Goal: Check status: Check status

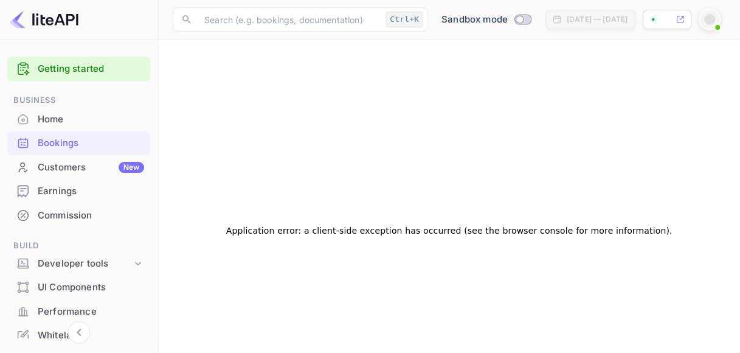
click at [88, 143] on div "Bookings" at bounding box center [91, 143] width 106 height 14
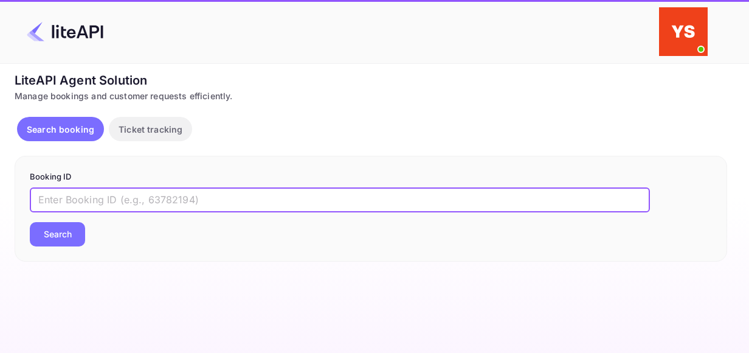
click at [200, 188] on input "text" at bounding box center [340, 200] width 620 height 24
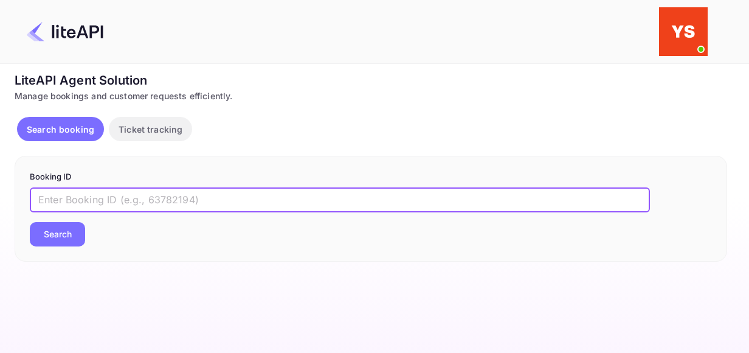
paste input "7591579"
type input "7591579"
click at [30, 222] on button "Search" at bounding box center [57, 234] width 55 height 24
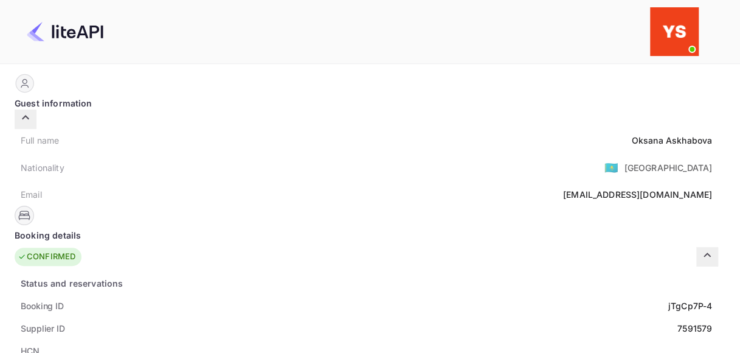
scroll to position [61, 0]
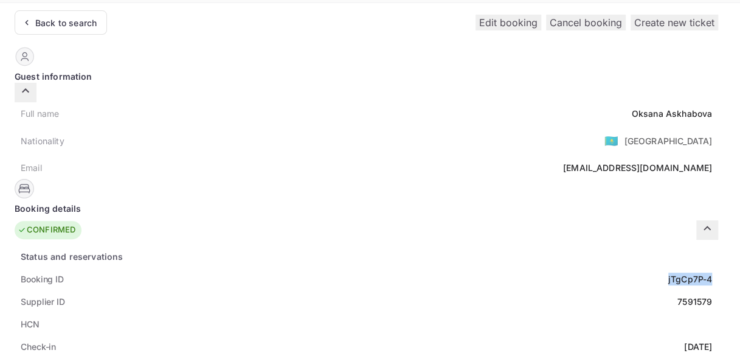
drag, startPoint x: 309, startPoint y: 234, endPoint x: 349, endPoint y: 233, distance: 40.1
click at [349, 268] on div "Booking ID jTgCp7P-4" at bounding box center [366, 279] width 703 height 22
copy div "jTgCp7P-4"
click at [677, 295] on div "7591579" at bounding box center [694, 301] width 35 height 13
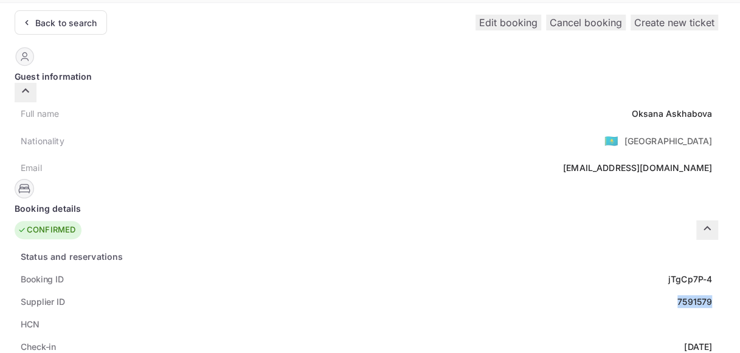
copy div "7591579"
drag, startPoint x: 285, startPoint y: 73, endPoint x: 348, endPoint y: 74, distance: 62.6
click at [632, 107] on div "[PERSON_NAME]" at bounding box center [672, 113] width 80 height 13
copy div "[PERSON_NAME]"
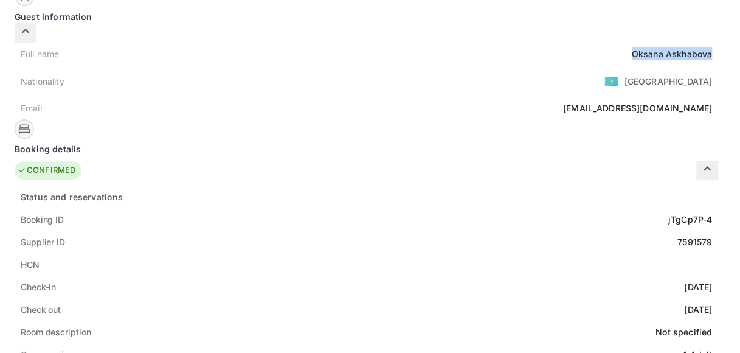
scroll to position [122, 0]
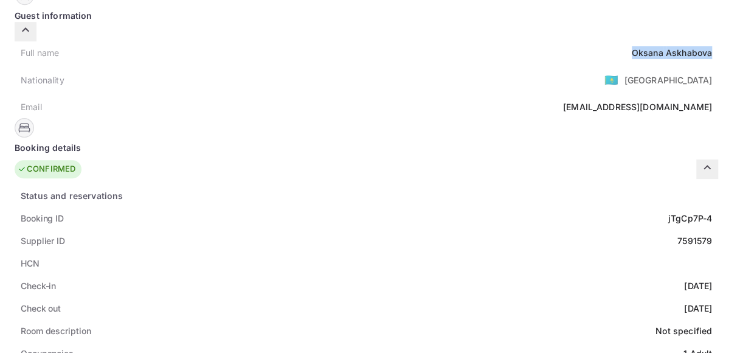
drag, startPoint x: 308, startPoint y: 241, endPoint x: 358, endPoint y: 241, distance: 49.9
copy div "[DATE]"
drag, startPoint x: 308, startPoint y: 261, endPoint x: 350, endPoint y: 261, distance: 42.0
click at [347, 297] on div "Check out [DATE]" at bounding box center [366, 308] width 703 height 22
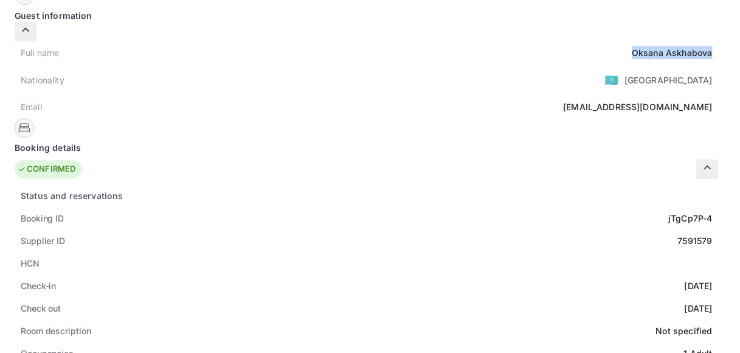
click at [353, 297] on div "Check out [DATE]" at bounding box center [366, 308] width 703 height 22
drag, startPoint x: 311, startPoint y: 263, endPoint x: 357, endPoint y: 263, distance: 46.2
copy div "[DATE]"
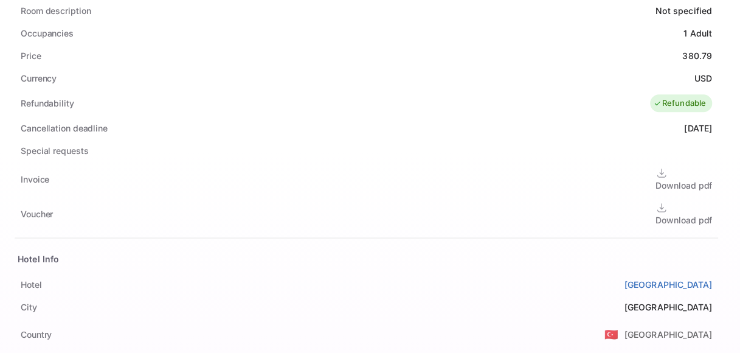
scroll to position [486, 0]
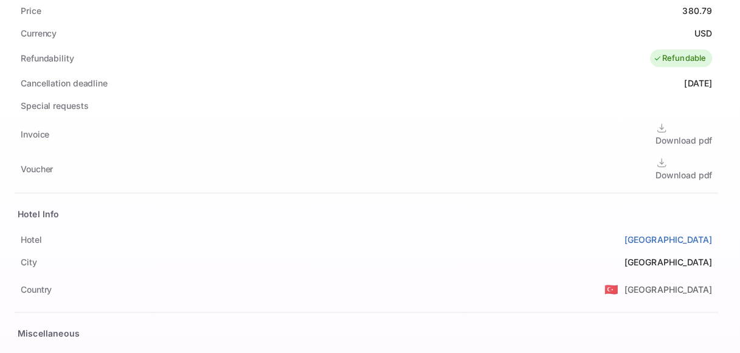
drag, startPoint x: 219, startPoint y: 193, endPoint x: 354, endPoint y: 191, distance: 134.4
click at [354, 228] on div "[GEOGRAPHIC_DATA]" at bounding box center [366, 239] width 703 height 22
copy link "[GEOGRAPHIC_DATA]"
